Goal: Task Accomplishment & Management: Manage account settings

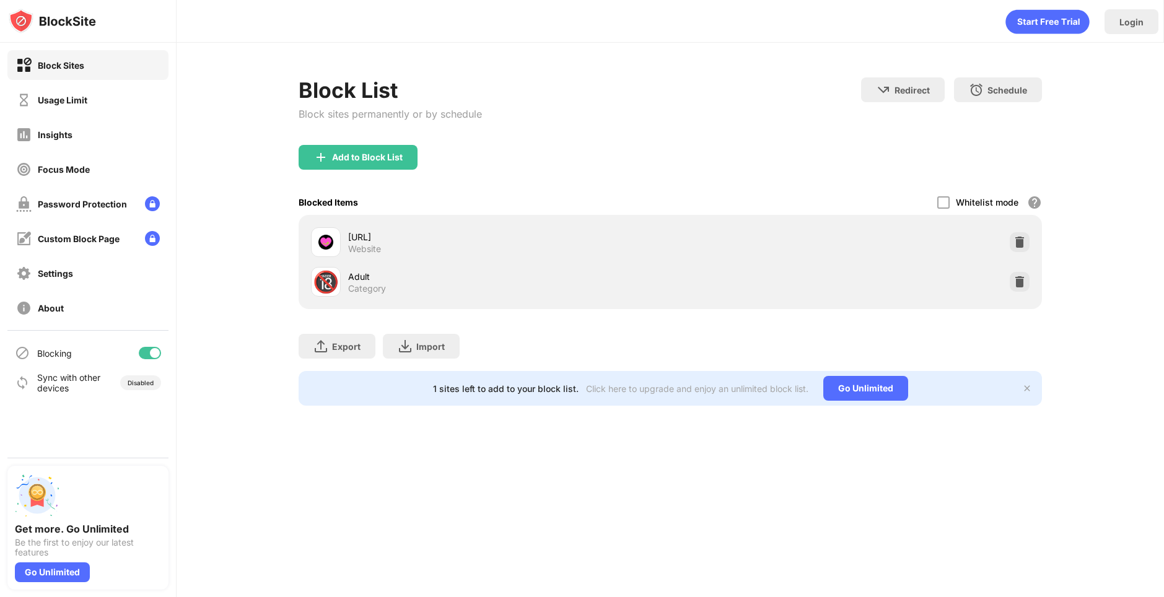
click at [227, 24] on div "Login" at bounding box center [670, 18] width 987 height 37
click at [1025, 279] on img at bounding box center [1019, 282] width 12 height 12
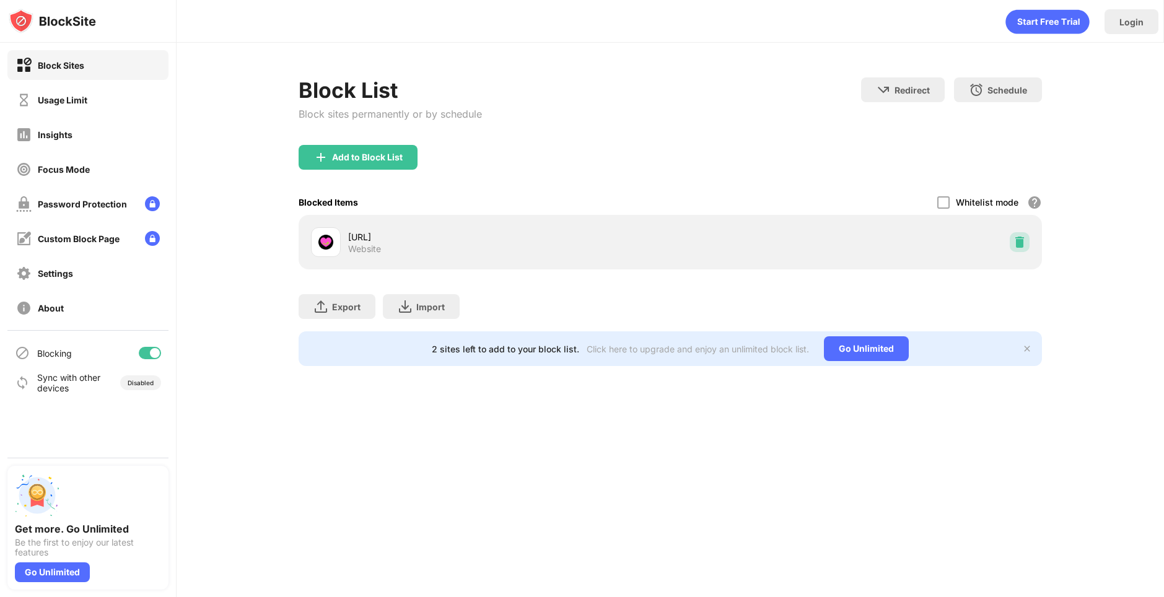
click at [1019, 250] on div at bounding box center [1020, 242] width 20 height 20
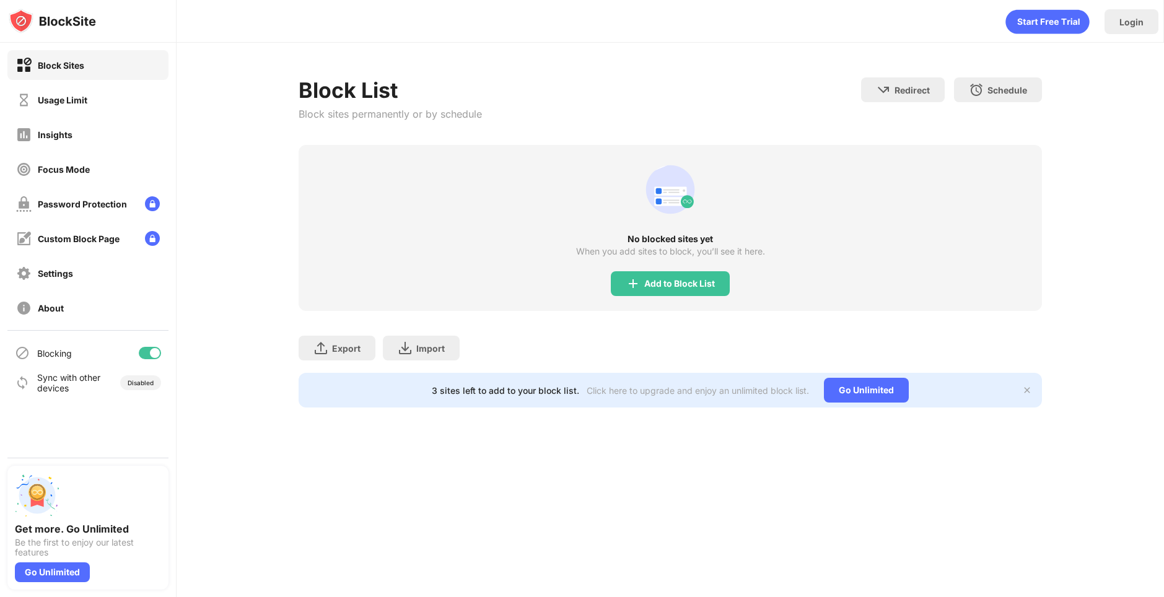
click at [655, 286] on div "Add to Block List" at bounding box center [679, 284] width 71 height 10
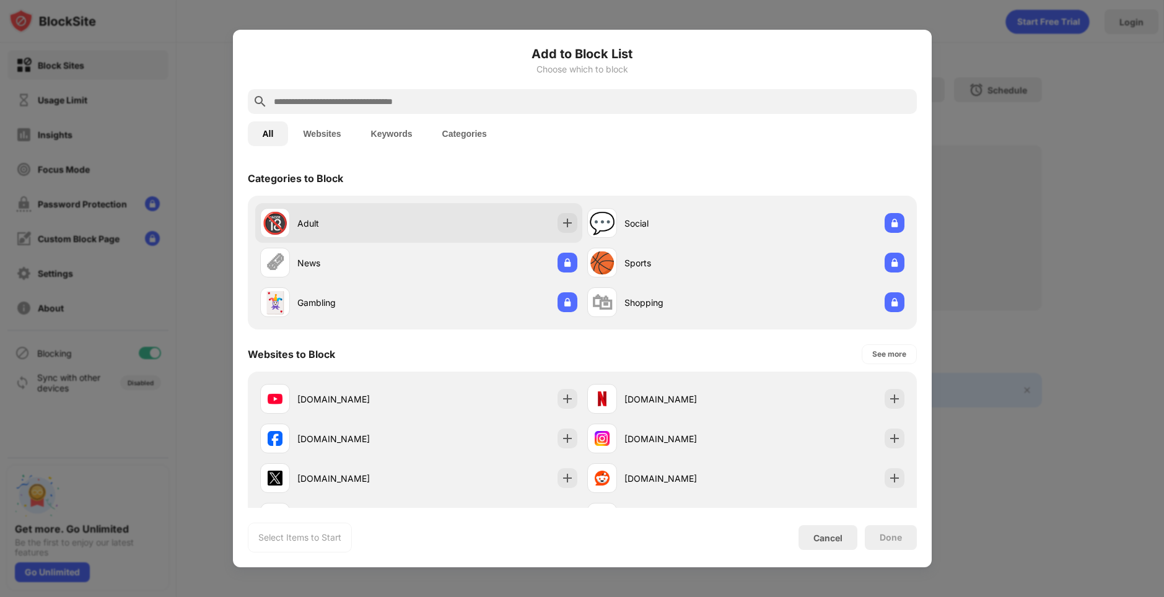
click at [440, 204] on div "🔞 Adult" at bounding box center [418, 223] width 327 height 40
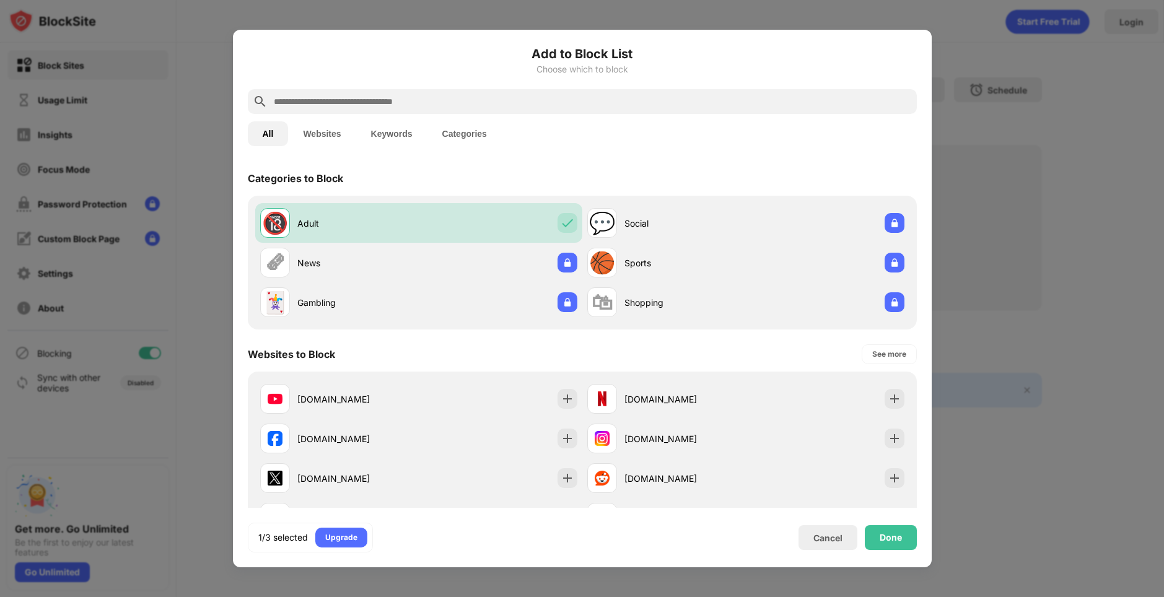
click at [454, 107] on input "text" at bounding box center [592, 101] width 639 height 15
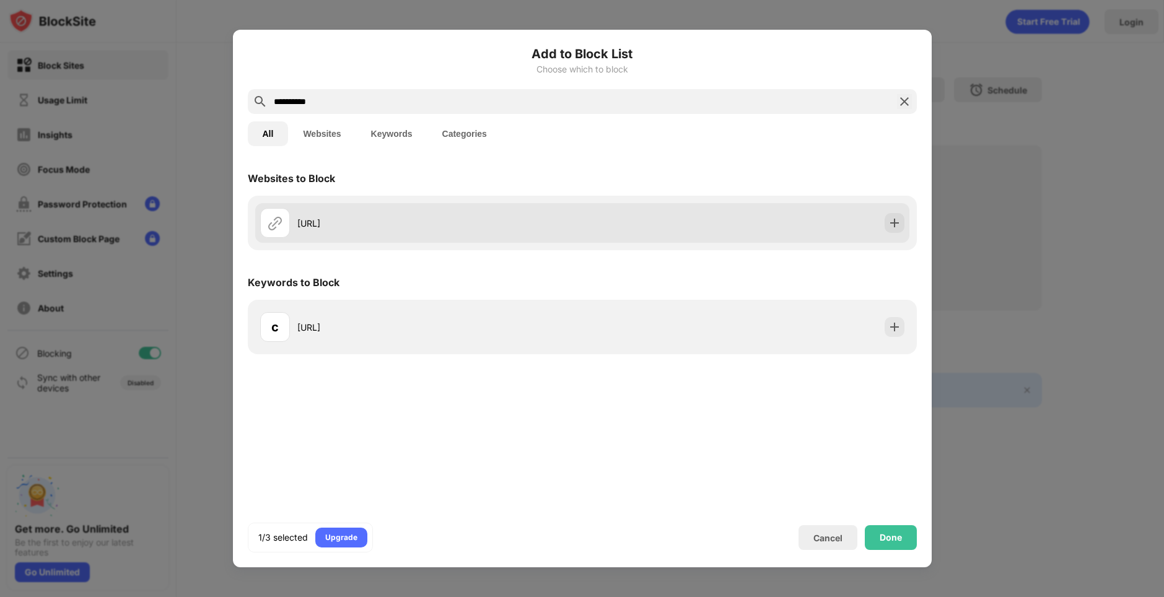
type input "**********"
click at [412, 209] on div "[URL]" at bounding box center [421, 223] width 322 height 30
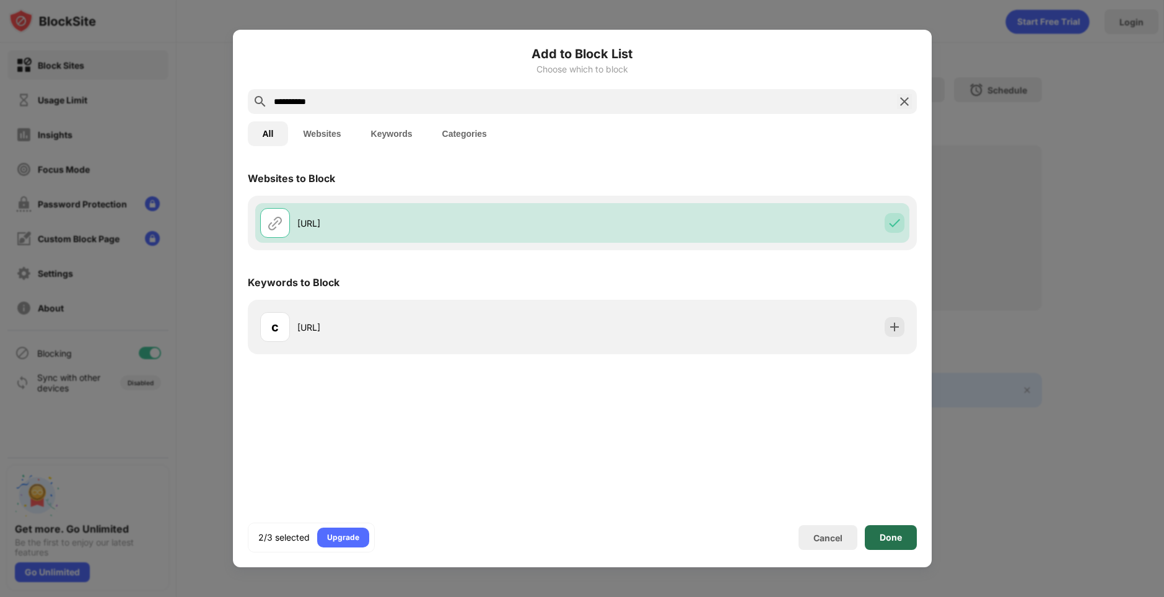
click at [892, 541] on div "Done" at bounding box center [890, 538] width 22 height 10
